Goal: Task Accomplishment & Management: Use online tool/utility

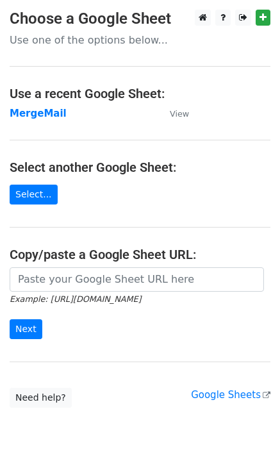
click at [117, 125] on main "Choose a Google Sheet Use one of the options below... Use a recent Google Sheet…" at bounding box center [140, 209] width 280 height 398
click at [45, 117] on strong "MergeMail" at bounding box center [38, 114] width 57 height 12
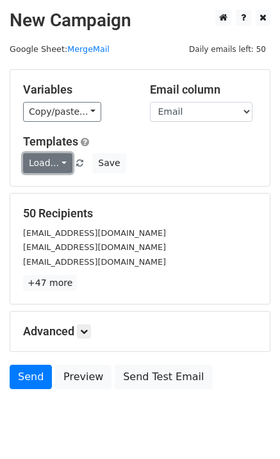
click at [54, 167] on link "Load..." at bounding box center [47, 163] width 49 height 20
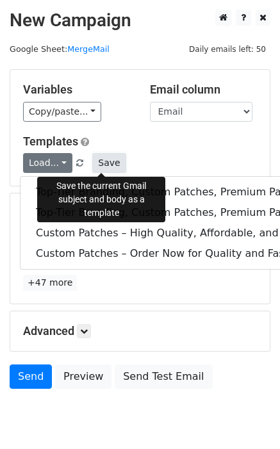
click at [106, 165] on button "Save" at bounding box center [108, 163] width 33 height 20
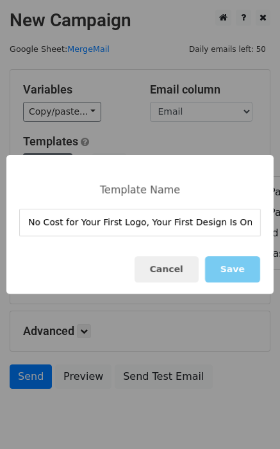
type input "No Cost for Your First Logo, Your First Design Is On Us!"
click at [236, 272] on button "Save" at bounding box center [232, 269] width 55 height 26
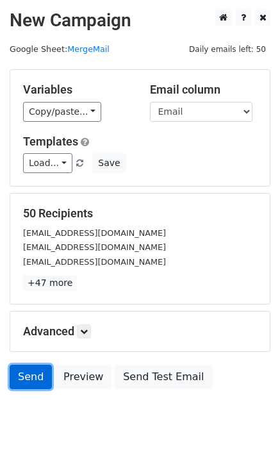
click at [31, 376] on link "Send" at bounding box center [31, 376] width 42 height 24
